Goal: Navigation & Orientation: Find specific page/section

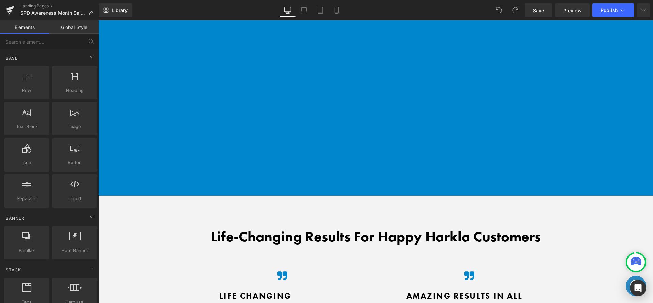
scroll to position [1695, 0]
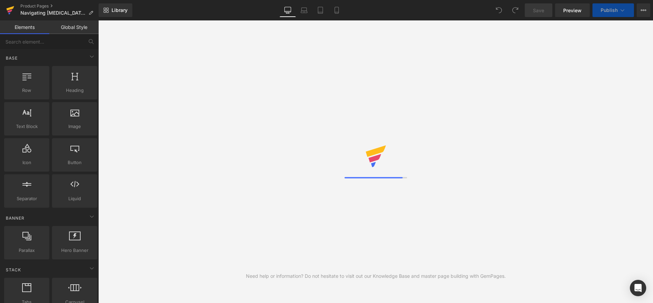
click at [15, 13] on link at bounding box center [10, 10] width 20 height 20
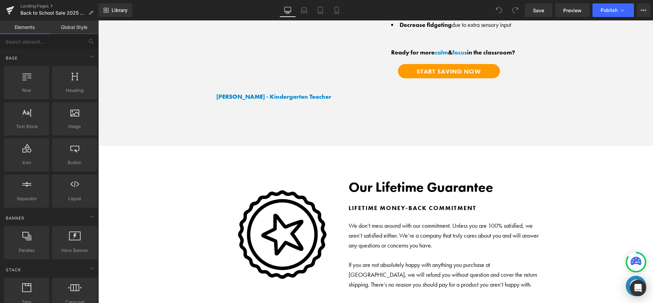
scroll to position [3903, 0]
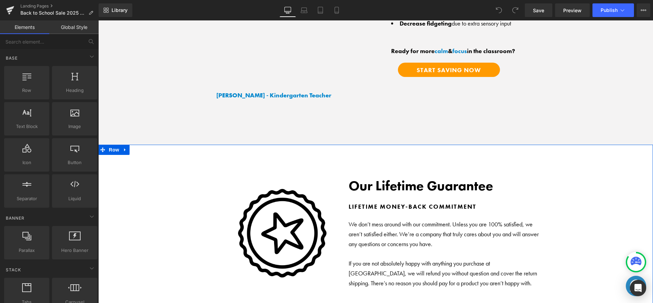
click at [341, 145] on div "Image Our Lifetime Guarantee Heading Lifetime money-back commitment Heading We …" at bounding box center [375, 242] width 555 height 195
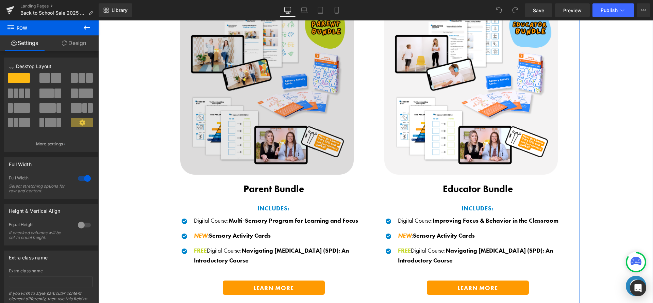
scroll to position [876, 0]
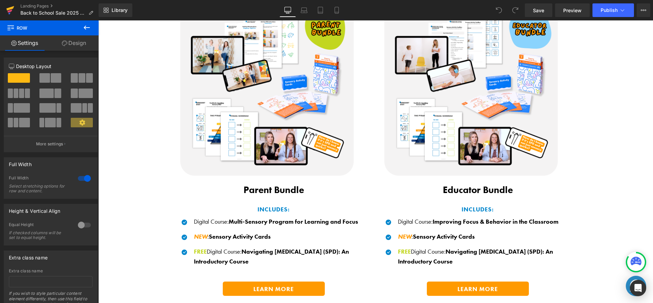
click at [14, 10] on icon at bounding box center [10, 10] width 8 height 17
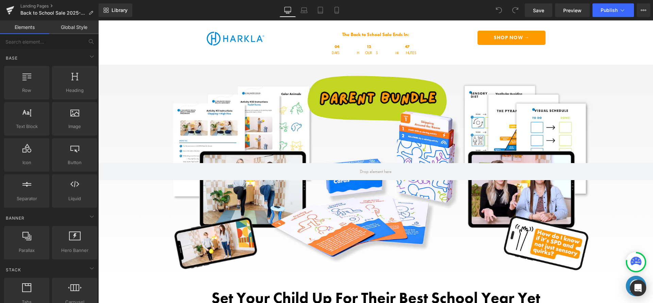
scroll to position [60, 0]
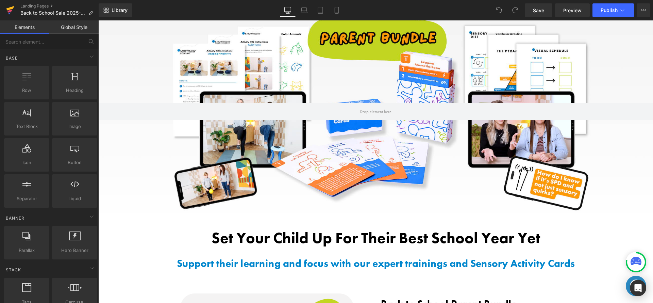
click at [15, 11] on link at bounding box center [10, 10] width 20 height 20
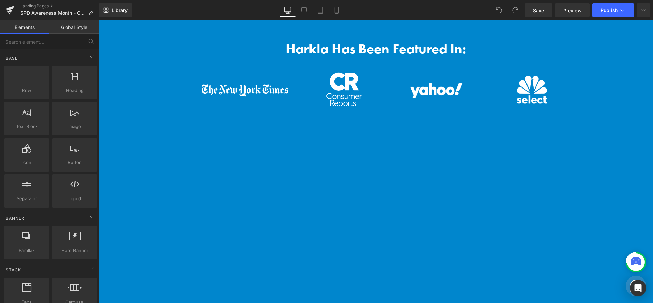
scroll to position [766, 0]
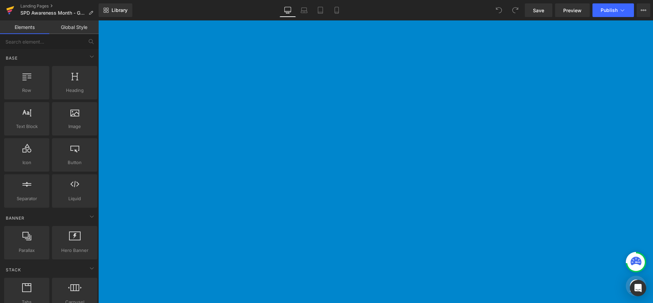
click at [13, 11] on icon at bounding box center [10, 10] width 8 height 17
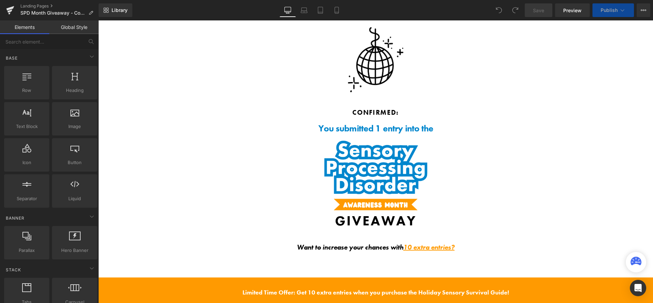
drag, startPoint x: 225, startPoint y: 9, endPoint x: 230, endPoint y: 18, distance: 9.7
click at [225, 9] on div "Library Desktop Desktop Laptop Tablet Mobile Save Preview Publish Scheduled Vie…" at bounding box center [376, 10] width 554 height 14
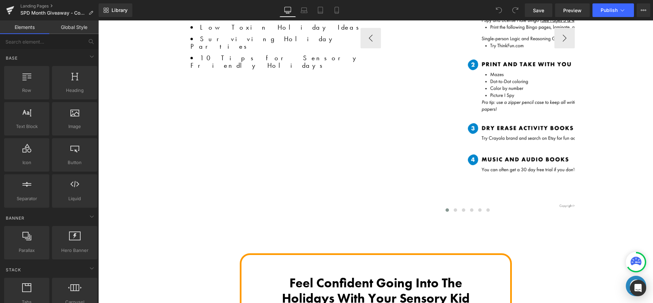
scroll to position [1295, 0]
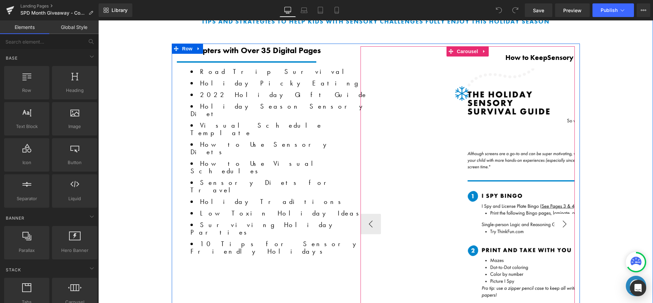
click at [562, 214] on button "›" at bounding box center [564, 224] width 20 height 20
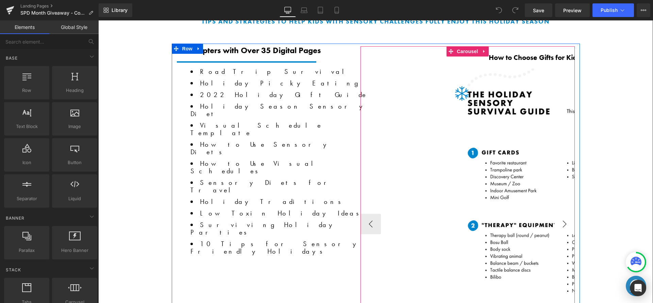
click at [562, 214] on button "›" at bounding box center [564, 224] width 20 height 20
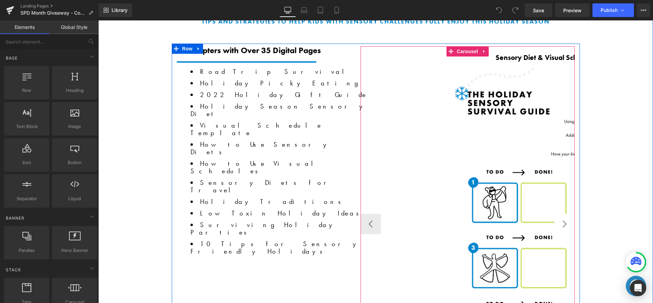
click at [562, 214] on button "›" at bounding box center [564, 224] width 20 height 20
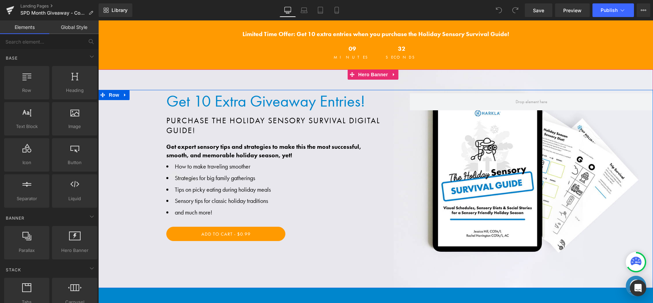
scroll to position [266, 0]
